Goal: Book appointment/travel/reservation

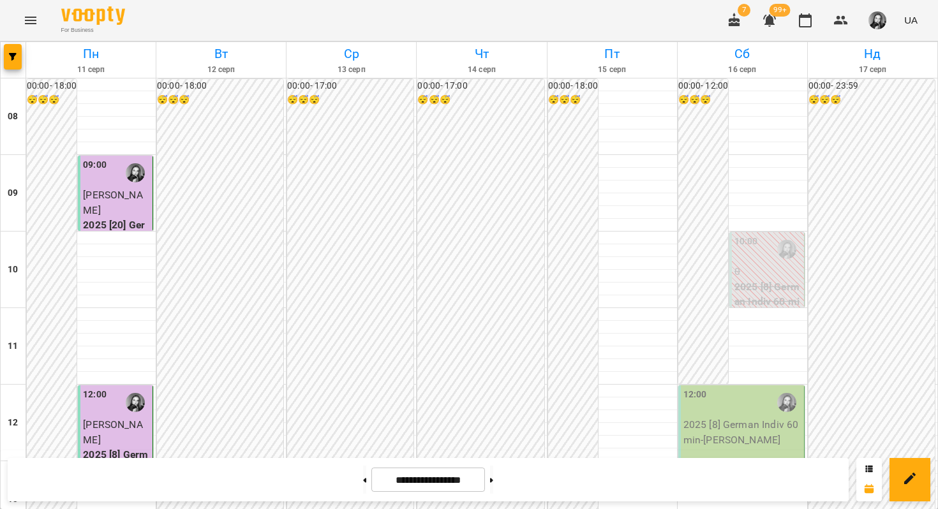
scroll to position [547, 0]
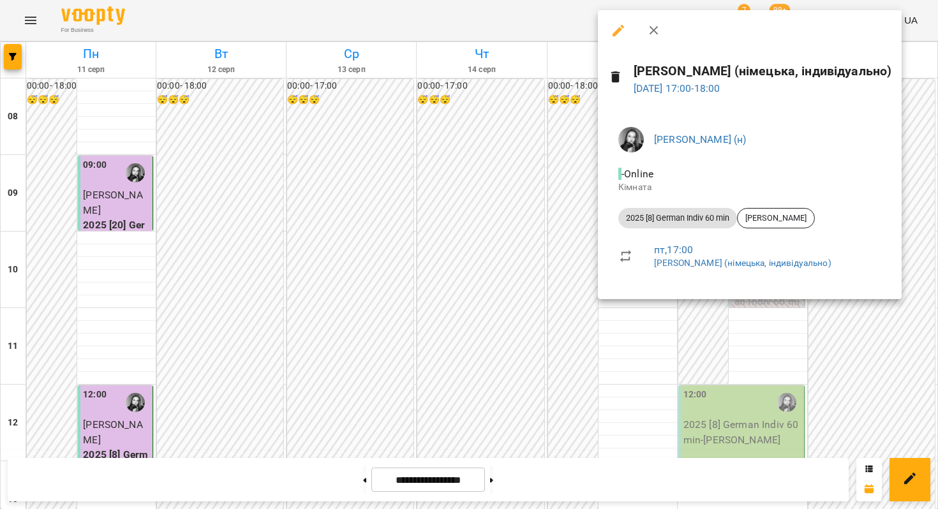
click at [583, 268] on div at bounding box center [469, 254] width 938 height 509
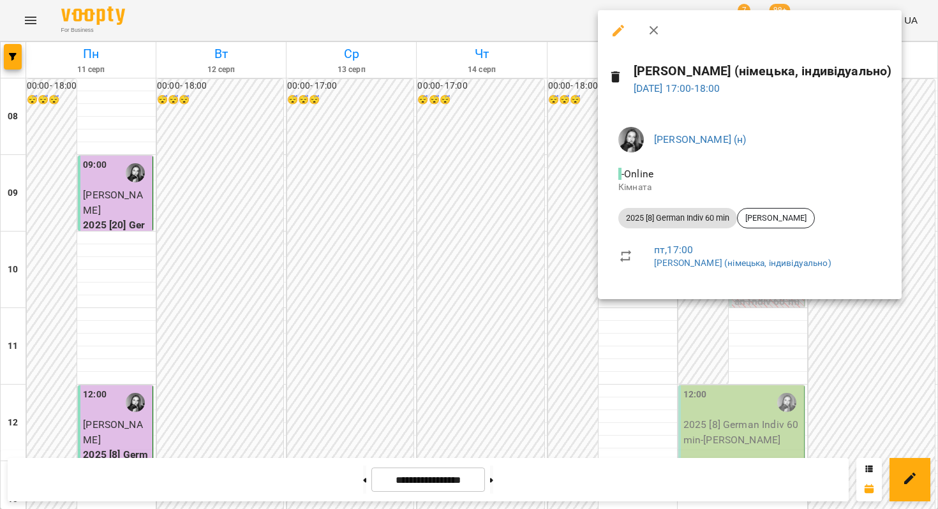
click at [569, 265] on div at bounding box center [469, 254] width 938 height 509
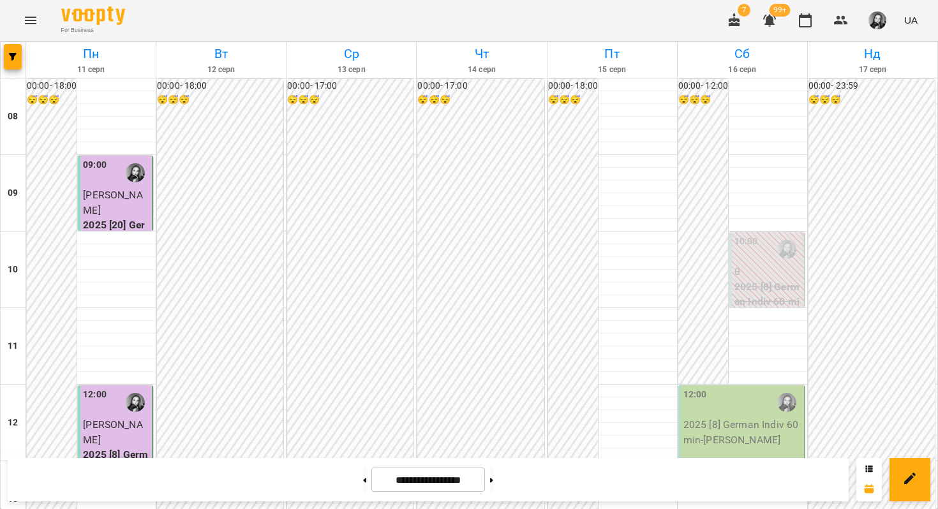
click at [569, 265] on div "00:00 - 18:00 😴😴😴" at bounding box center [573, 461] width 50 height 764
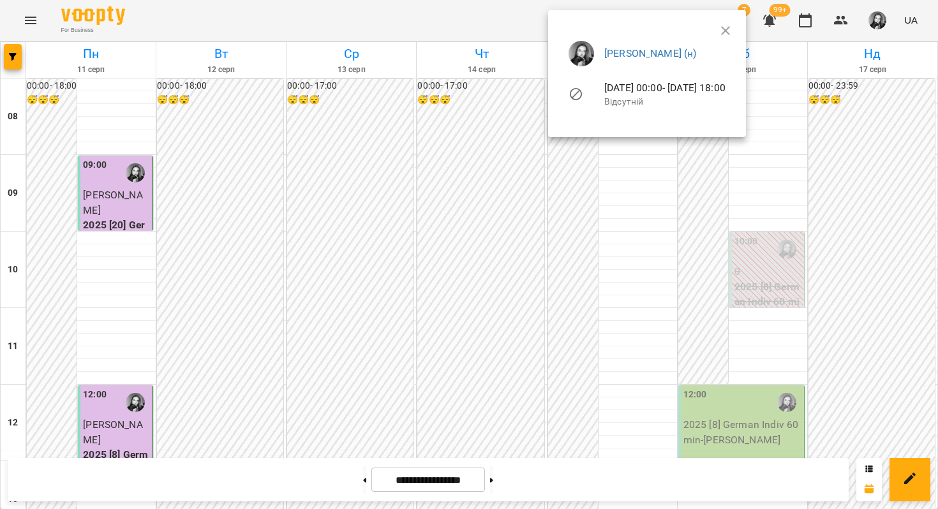
click at [566, 273] on div at bounding box center [469, 254] width 938 height 509
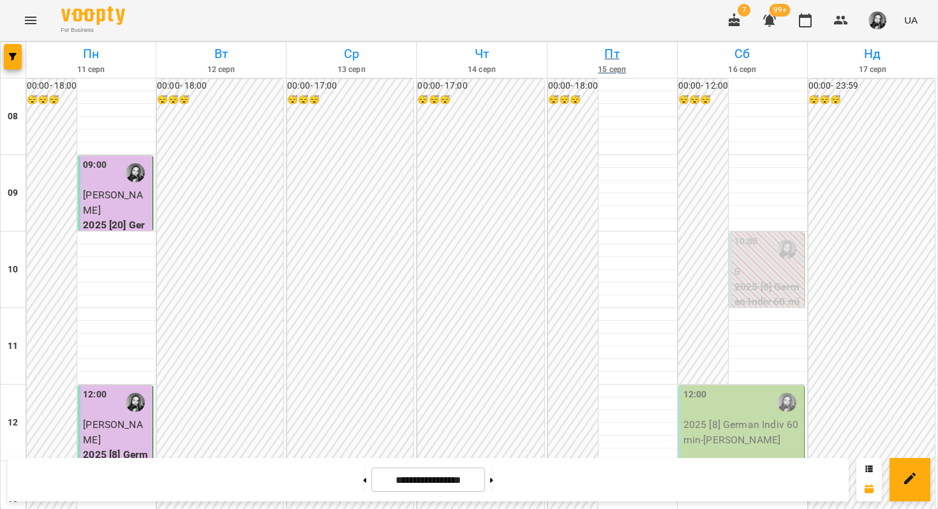
scroll to position [0, 0]
